Goal: Information Seeking & Learning: Find specific fact

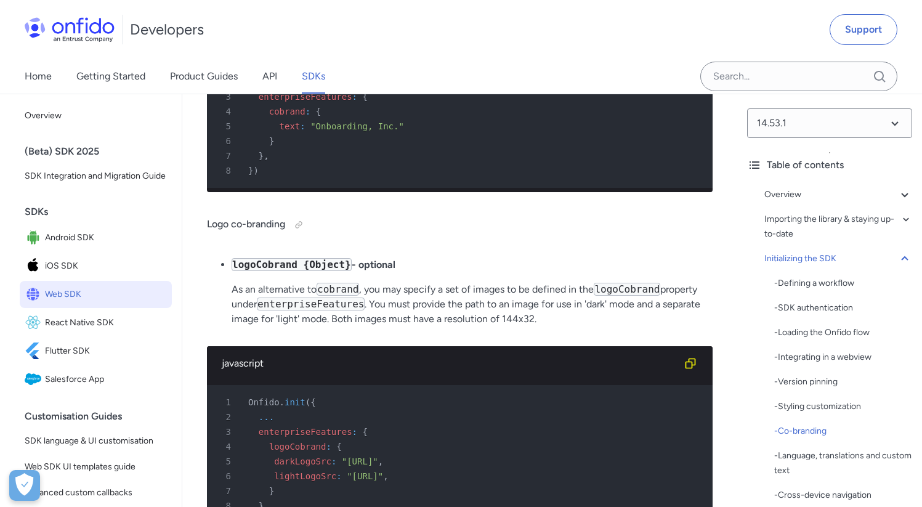
scroll to position [5895, 0]
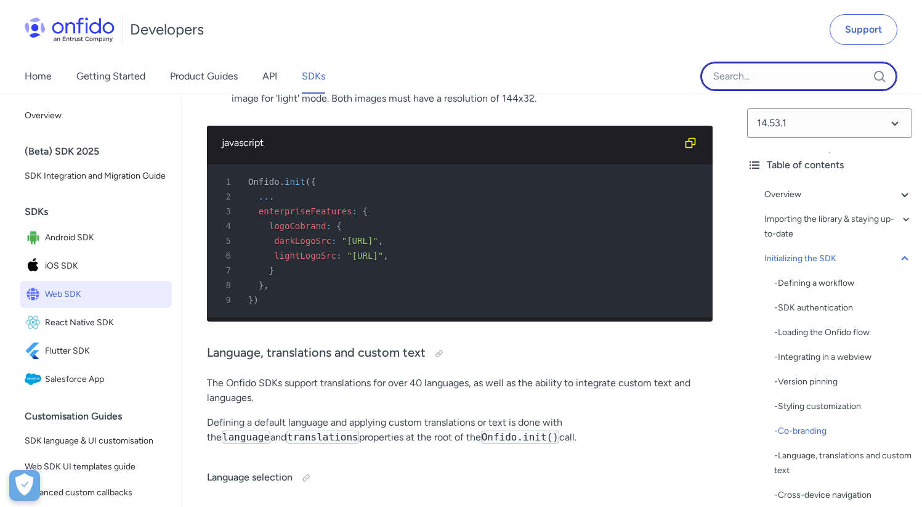
click at [744, 66] on input "Onfido search input field" at bounding box center [799, 77] width 197 height 30
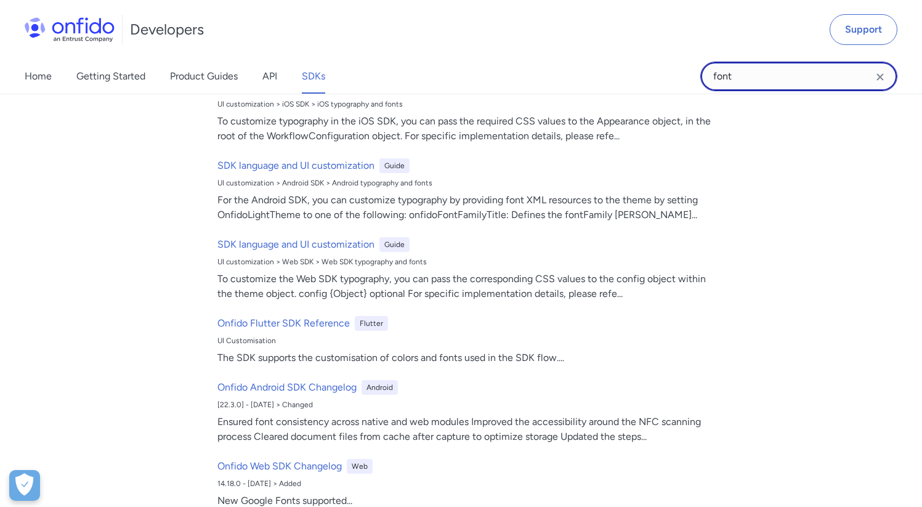
scroll to position [0, 0]
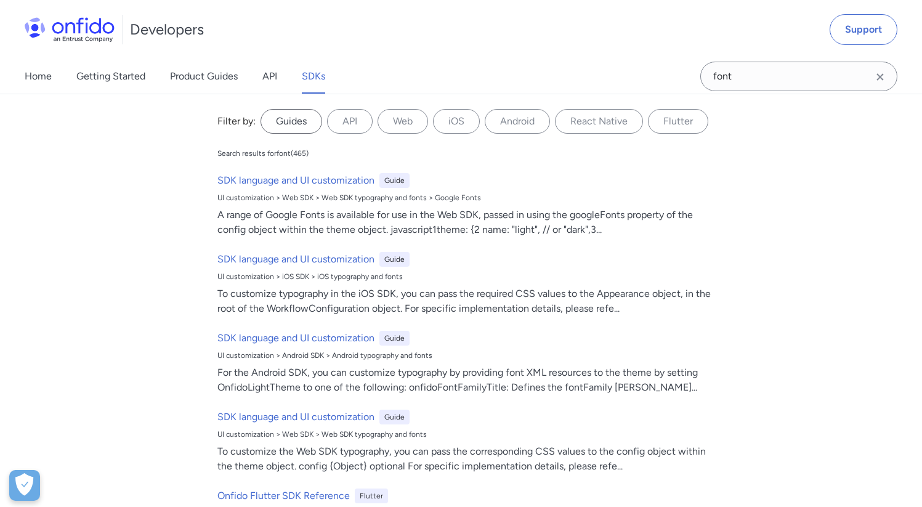
click at [312, 128] on label "Guides" at bounding box center [292, 121] width 62 height 25
click at [0, 0] on input "Guides" at bounding box center [0, 0] width 0 height 0
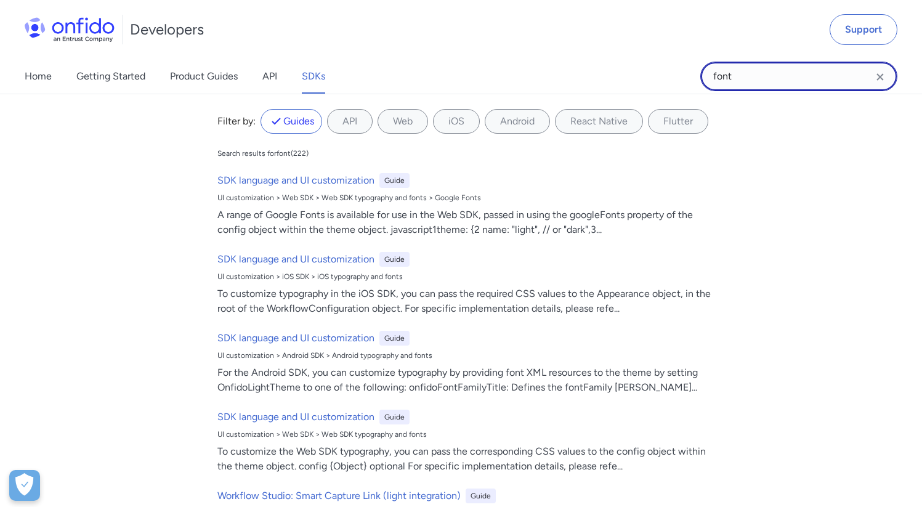
click at [744, 76] on input "font" at bounding box center [799, 77] width 197 height 30
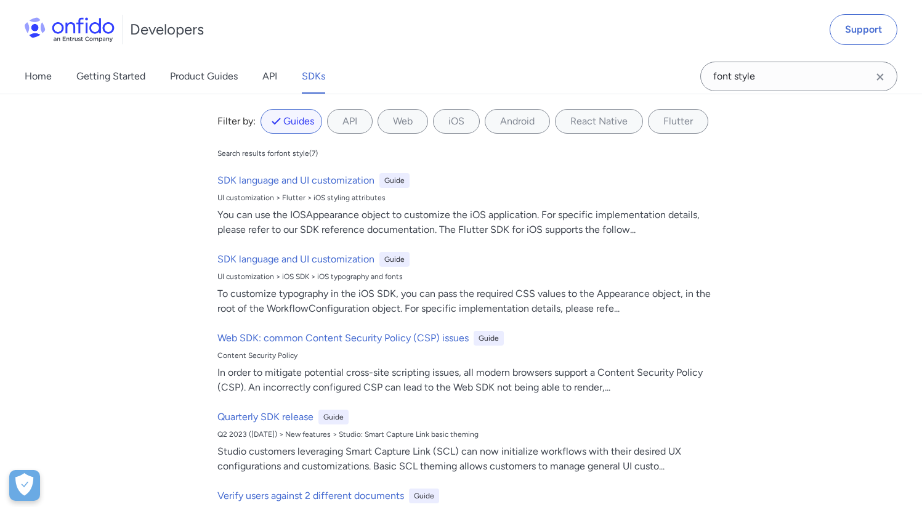
click at [292, 124] on label "Guides" at bounding box center [292, 121] width 62 height 25
click at [0, 0] on input "Guides" at bounding box center [0, 0] width 0 height 0
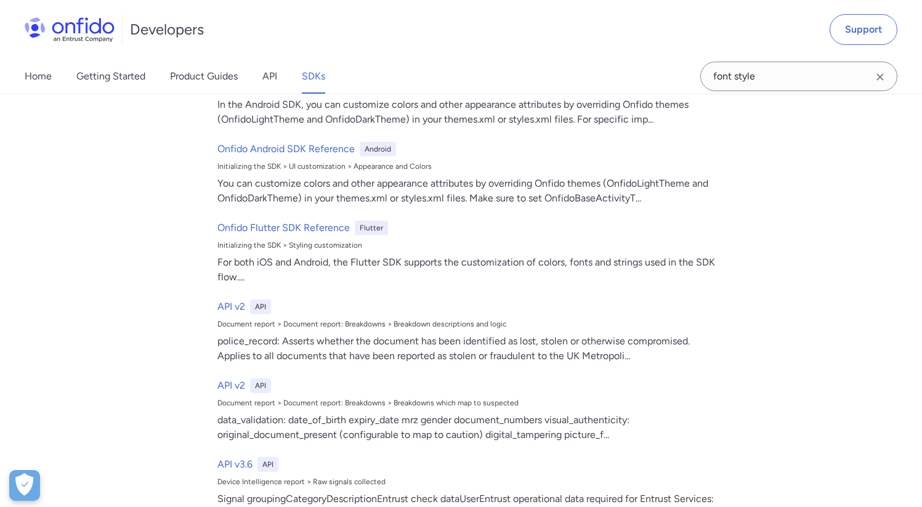
scroll to position [1008, 0]
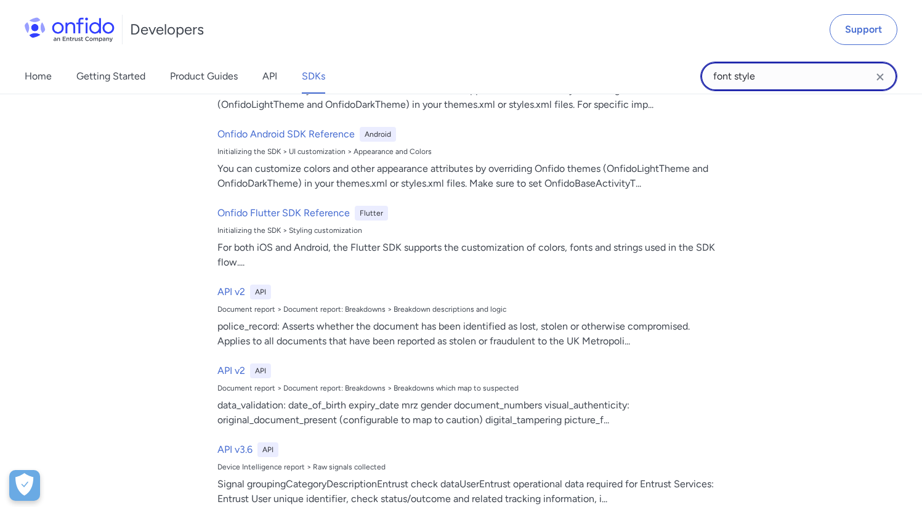
click at [757, 65] on input "font style" at bounding box center [799, 77] width 197 height 30
click at [784, 64] on input "font style" at bounding box center [799, 77] width 197 height 30
click at [784, 75] on input "font style" at bounding box center [799, 77] width 197 height 30
type input "font"
